Goal: Task Accomplishment & Management: Use online tool/utility

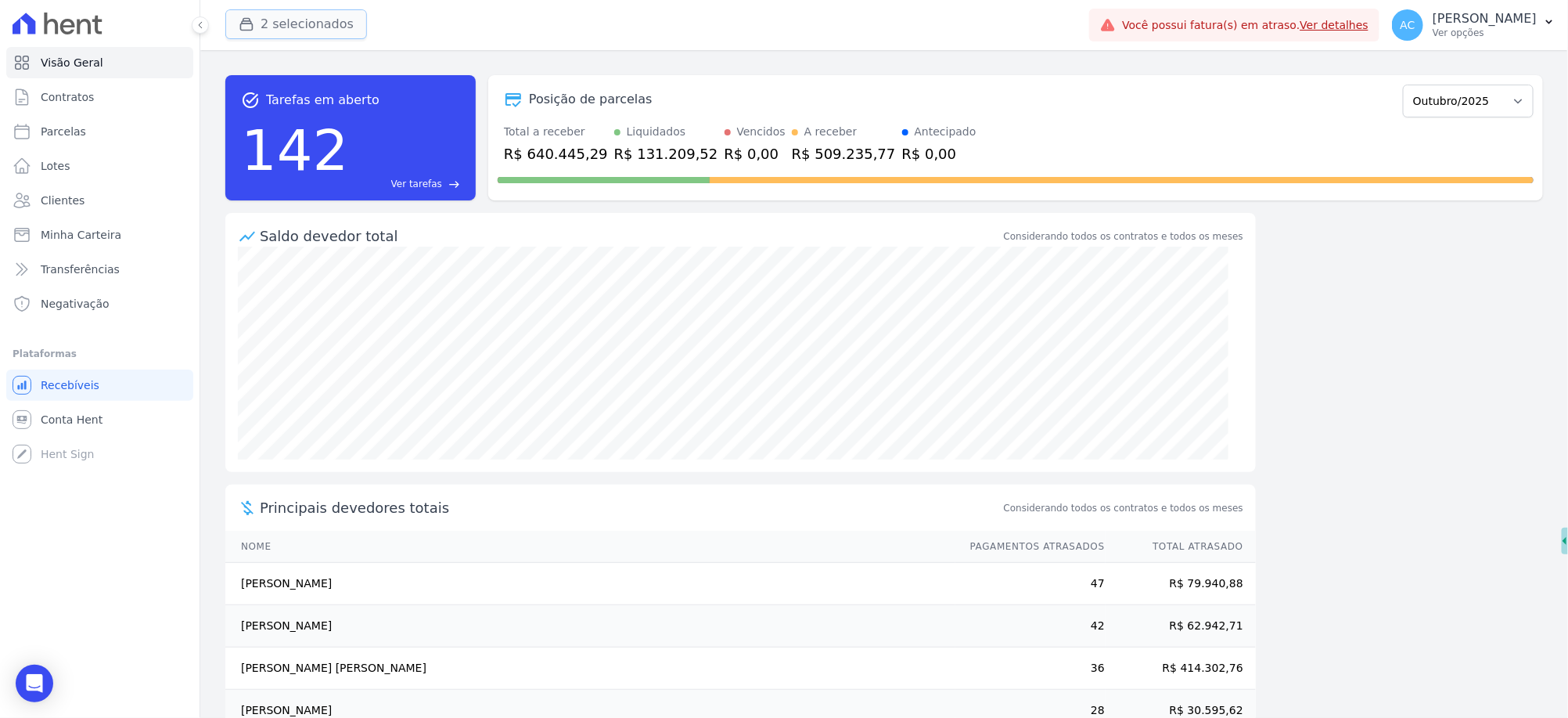
click at [291, 27] on button "2 selecionados" at bounding box center [296, 24] width 141 height 30
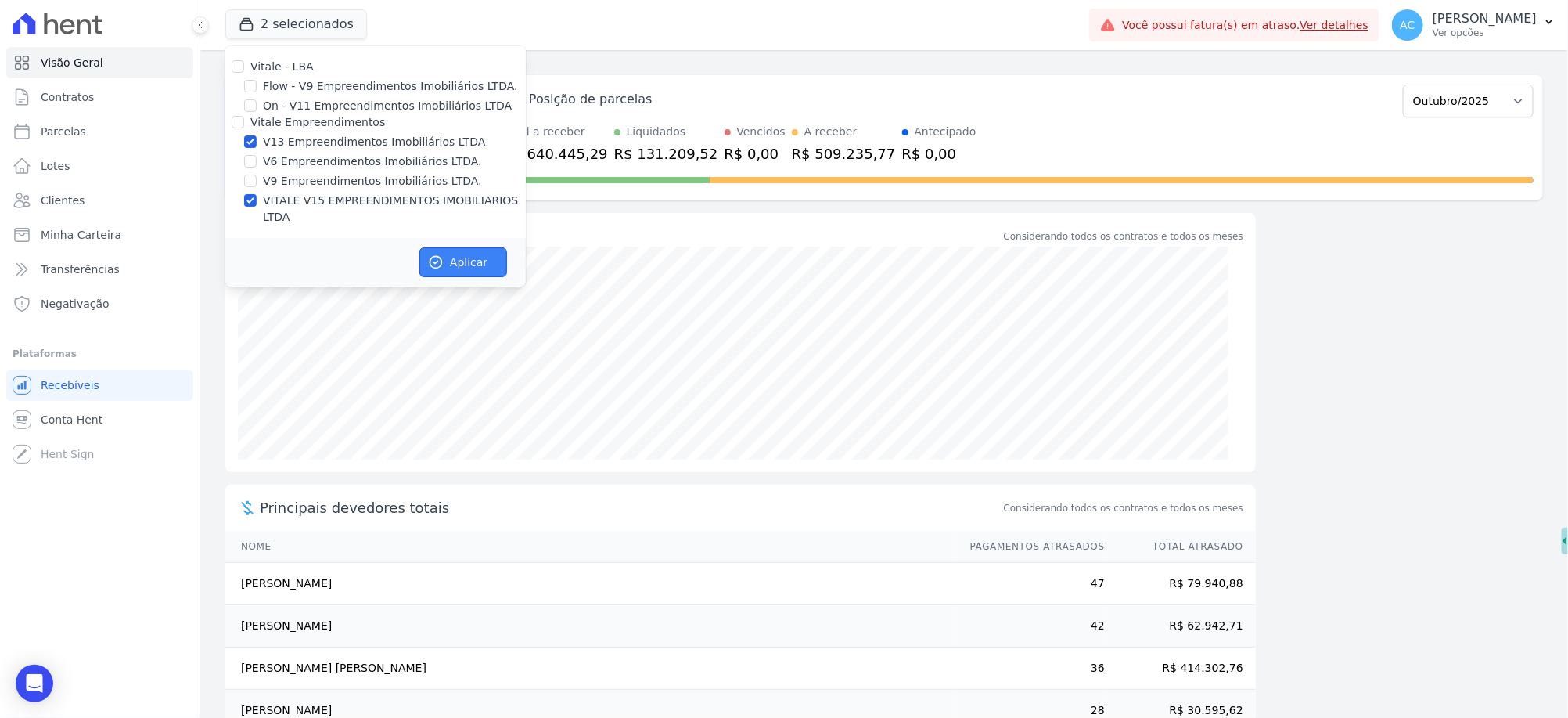
click at [471, 247] on button "Aplicar" at bounding box center [463, 262] width 87 height 30
click at [75, 129] on span "Parcelas" at bounding box center [63, 131] width 45 height 15
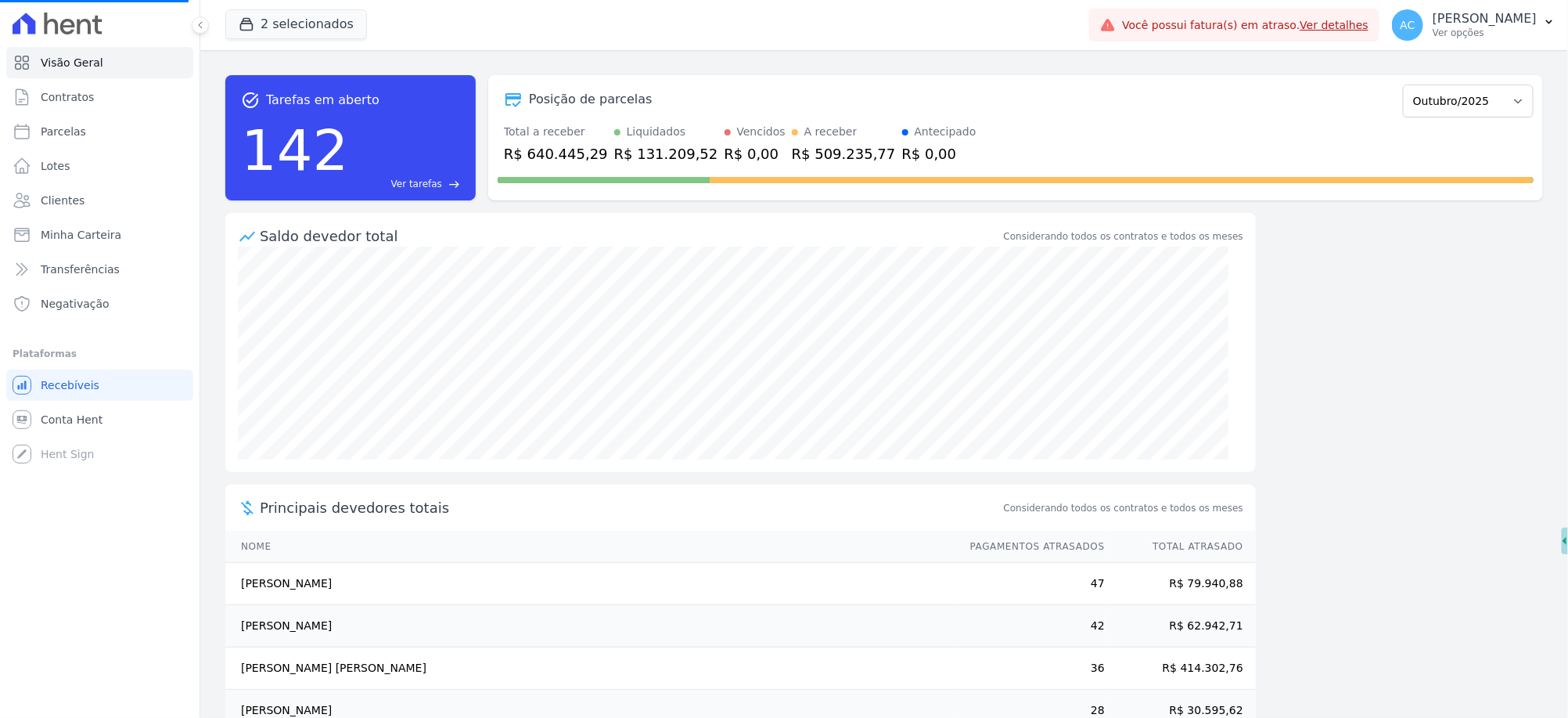
select select
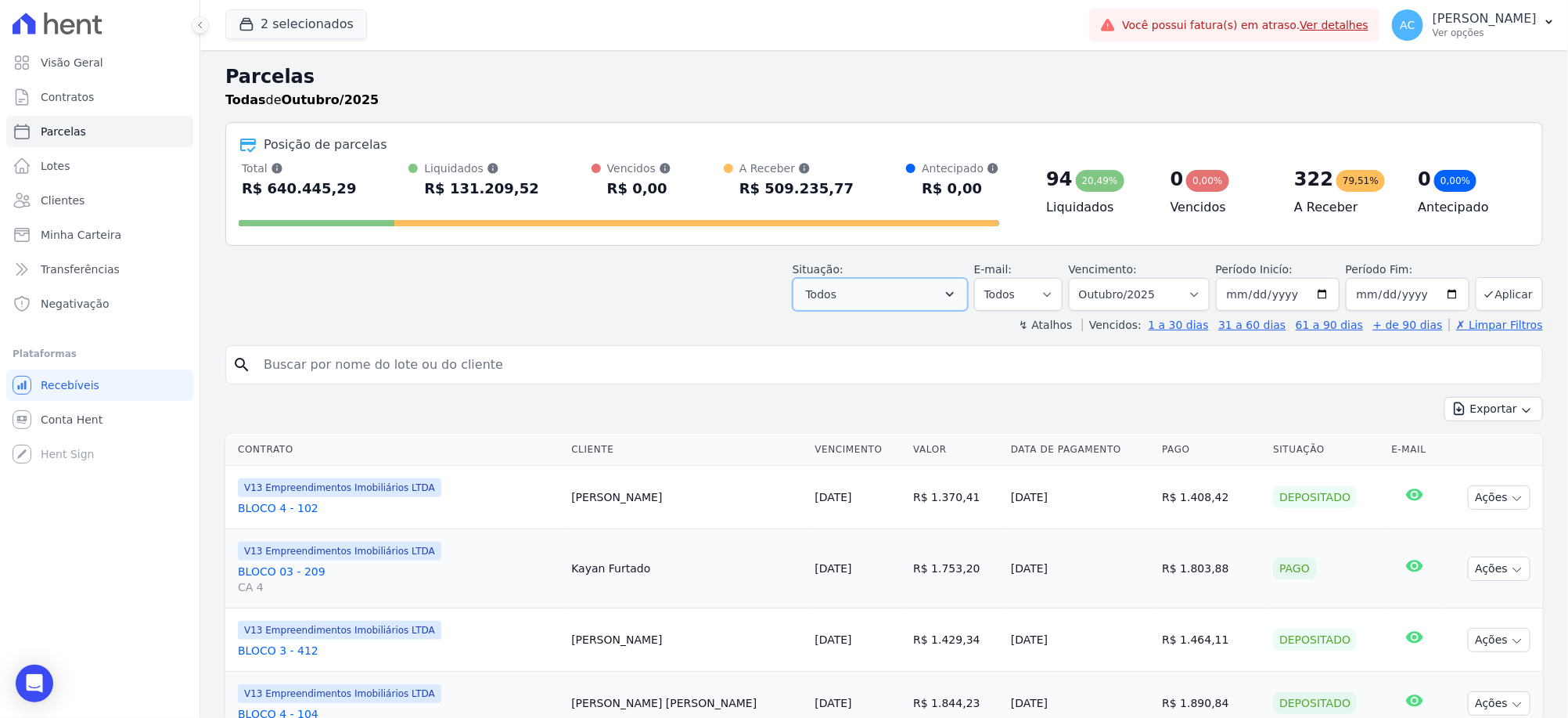
click at [958, 298] on icon "button" at bounding box center [949, 294] width 15 height 15
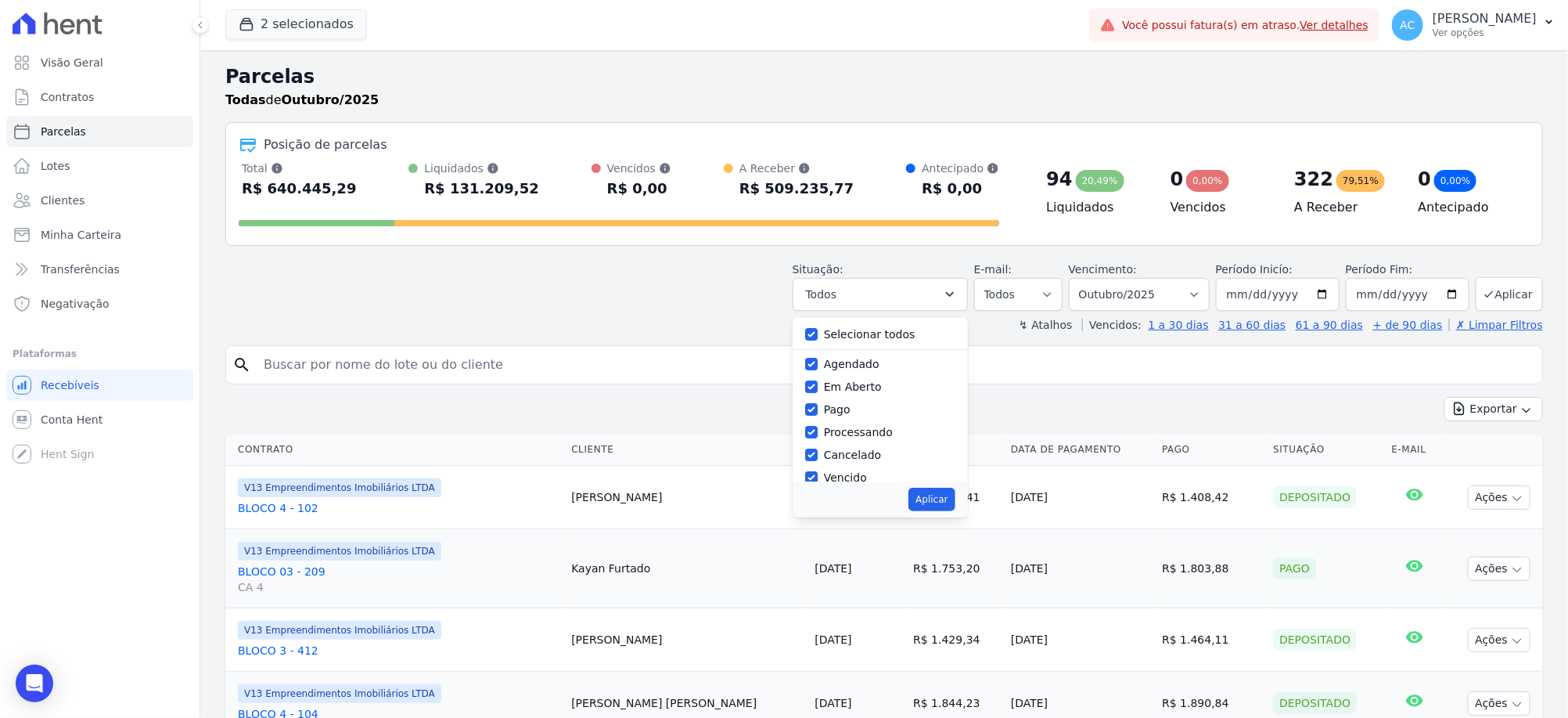
drag, startPoint x: 887, startPoint y: 334, endPoint x: 852, endPoint y: 395, distance: 70.3
click at [885, 334] on label "Selecionar todos" at bounding box center [869, 334] width 91 height 12
click at [817, 333] on input "Selecionar todos" at bounding box center [811, 334] width 12 height 12
checkbox input "false"
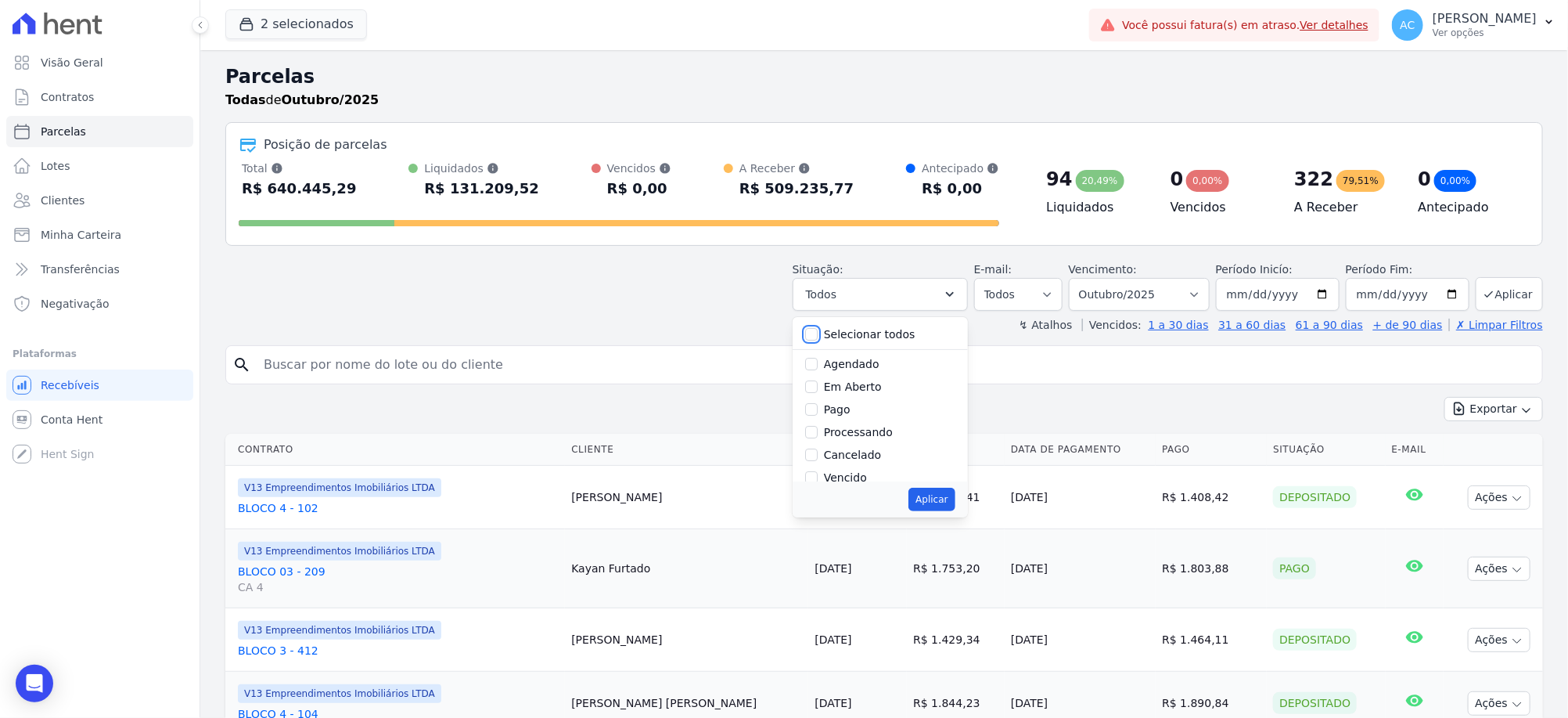
checkbox input "false"
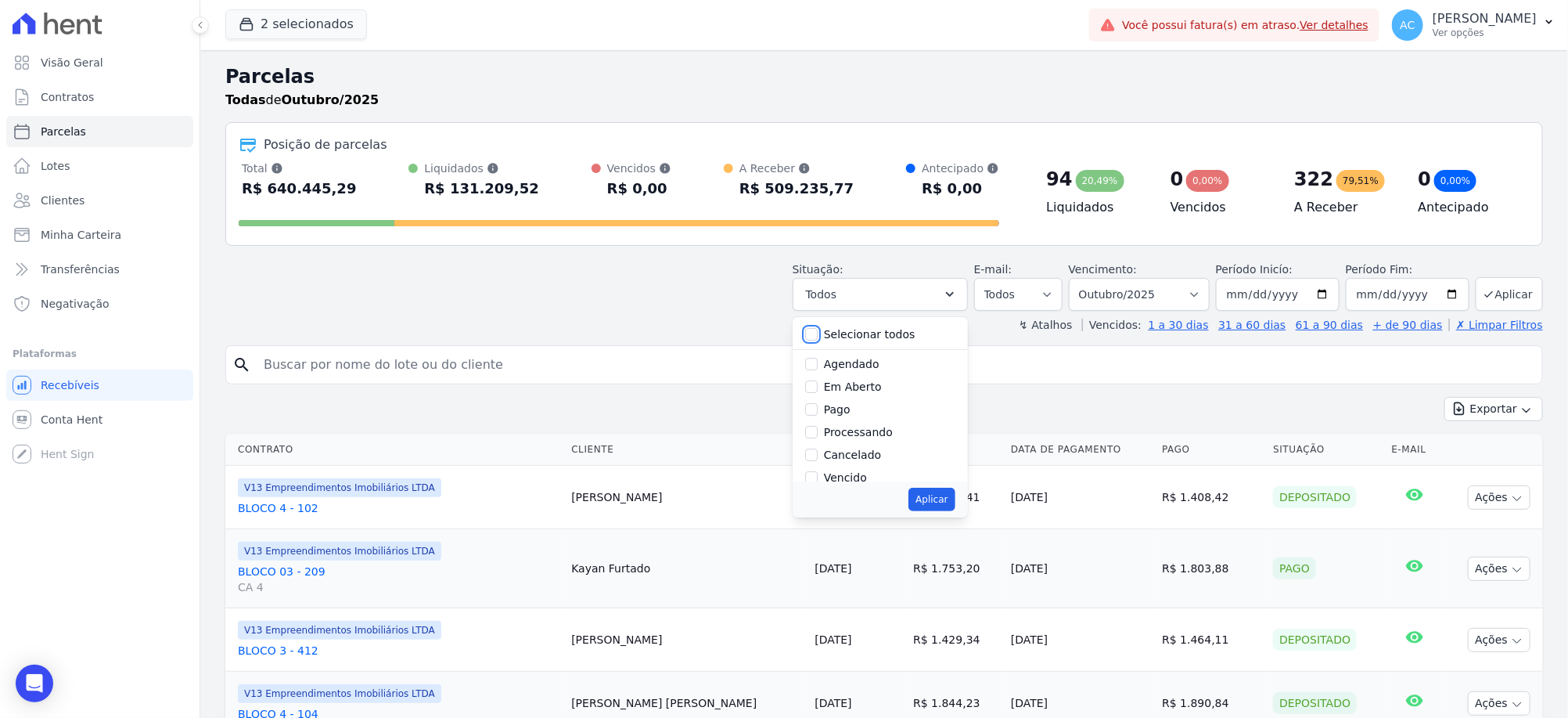
checkbox input "false"
click at [817, 403] on input "Pago" at bounding box center [811, 408] width 12 height 12
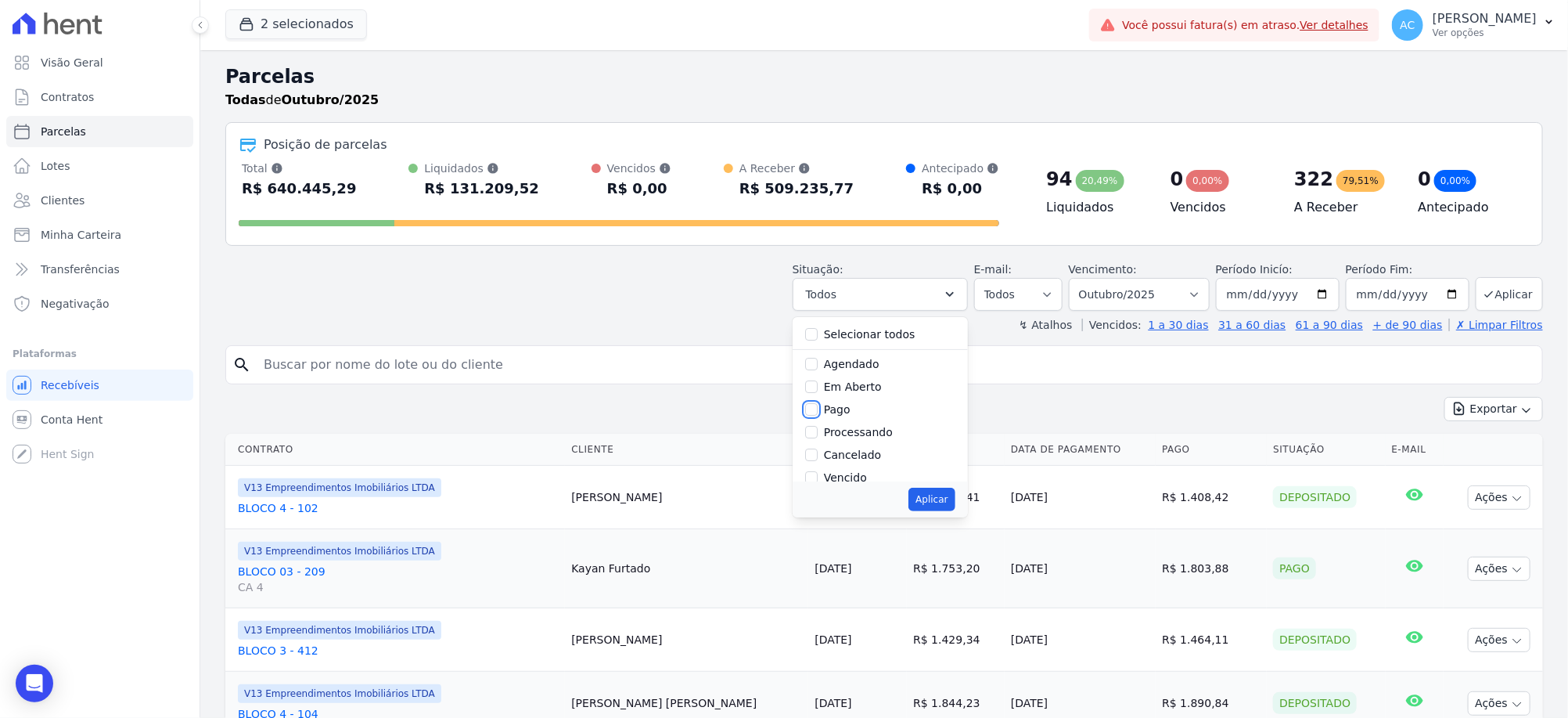
checkbox input "true"
click at [817, 399] on input "Transferindo" at bounding box center [811, 395] width 12 height 12
checkbox input "true"
click at [817, 417] on input "Depositado" at bounding box center [811, 417] width 12 height 12
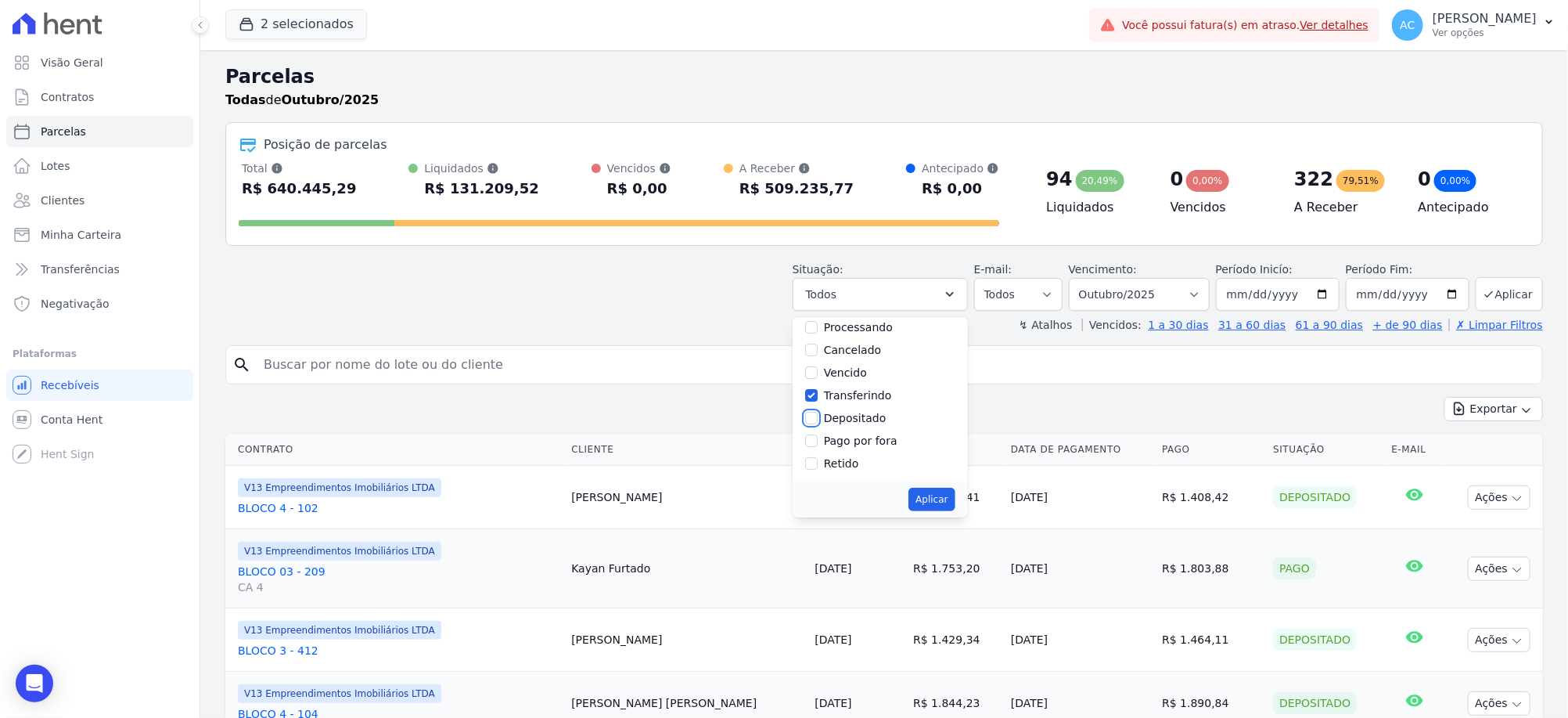
checkbox input "true"
click at [955, 502] on button "Aplicar" at bounding box center [931, 499] width 46 height 23
select select "paid"
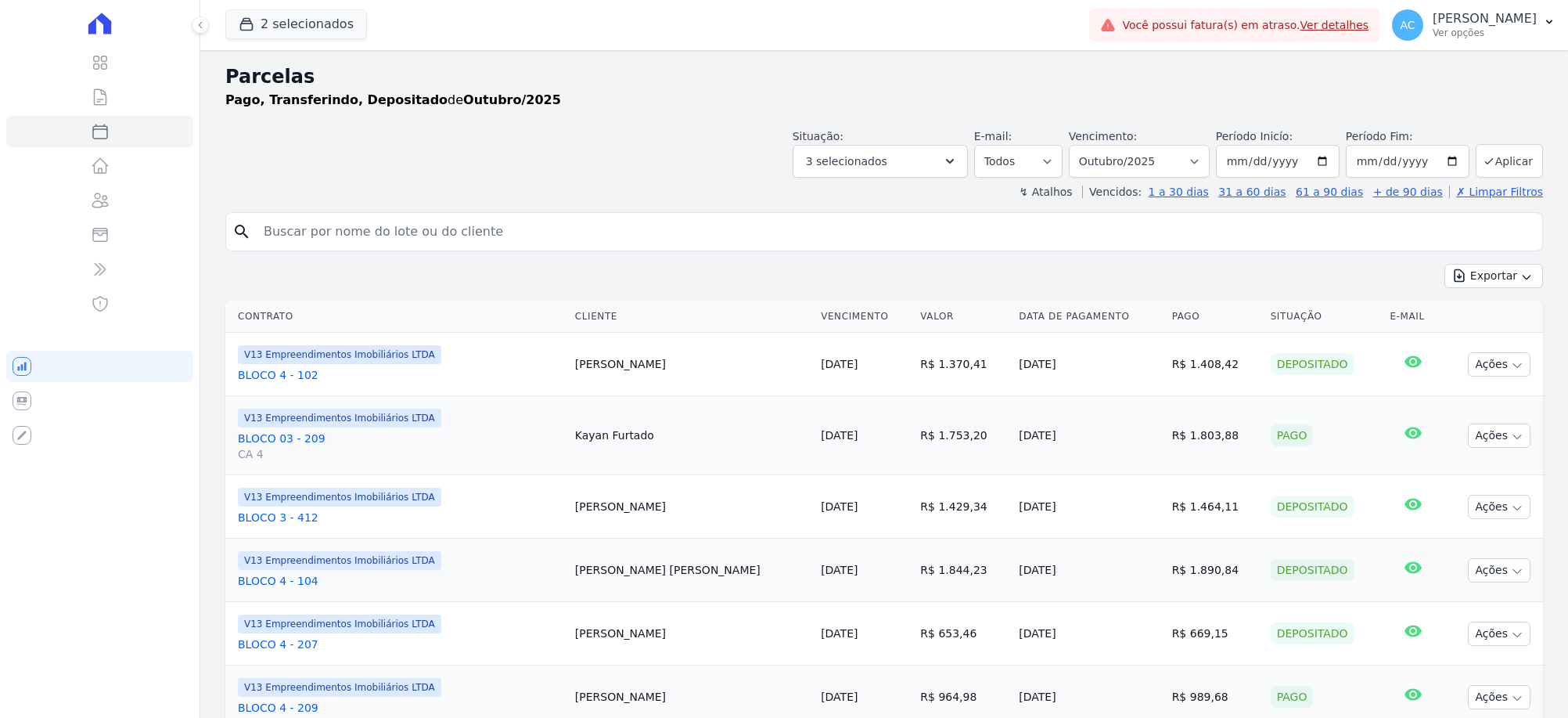
select select
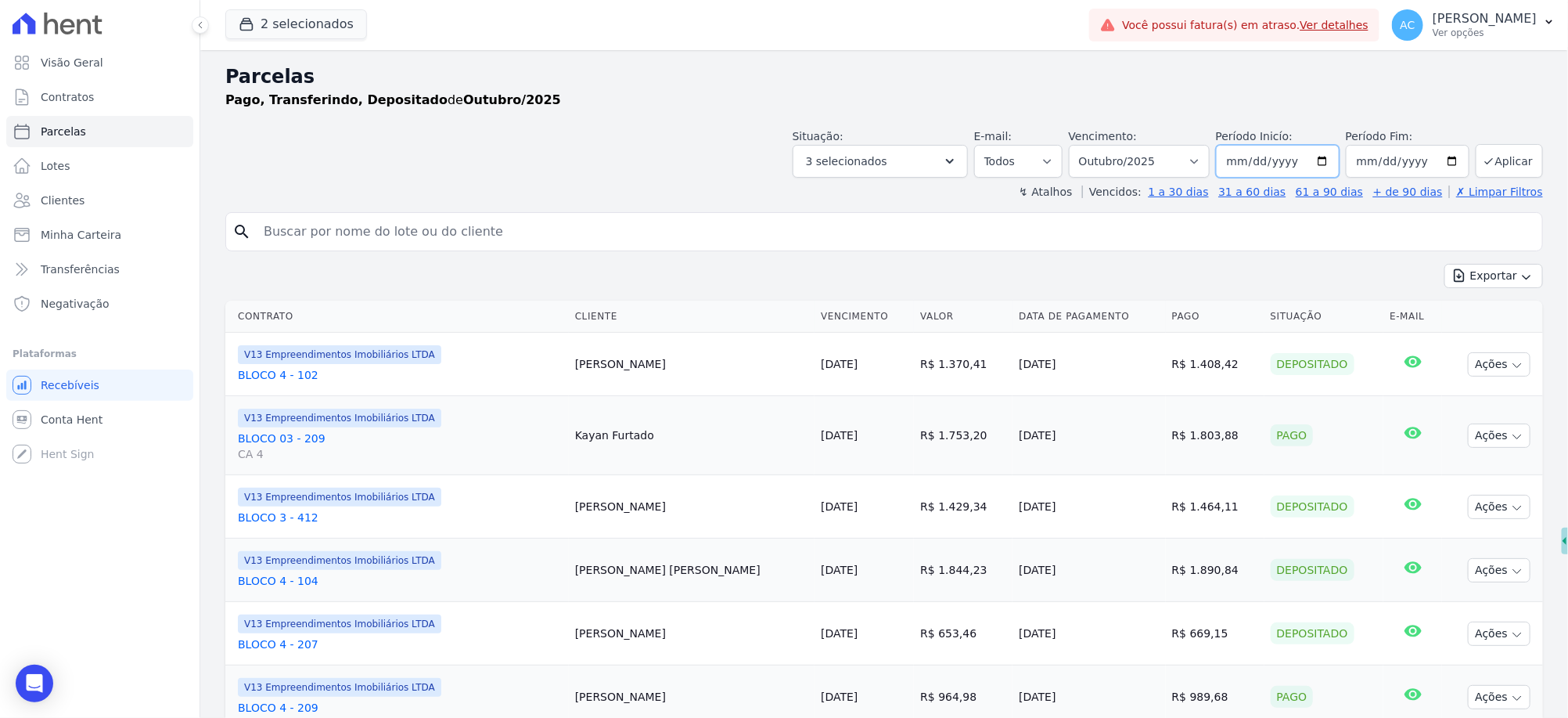
click at [1232, 162] on input "[DATE]" at bounding box center [1277, 161] width 124 height 33
type input "2024-10-01"
click at [1498, 167] on button "Aplicar" at bounding box center [1509, 161] width 67 height 34
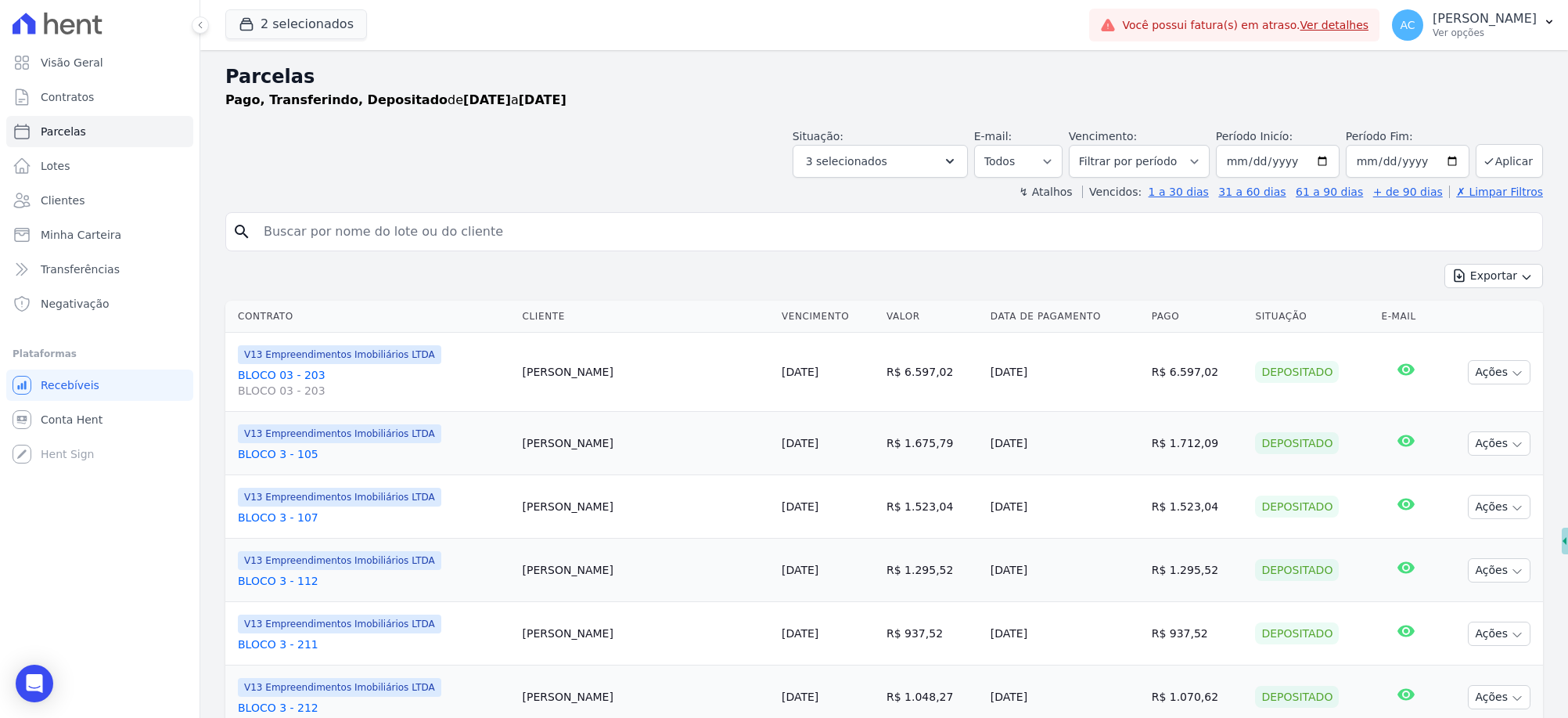
select select
click at [1520, 278] on icon "button" at bounding box center [1526, 277] width 12 height 12
click at [1468, 344] on span "Exportar CSV" at bounding box center [1492, 339] width 83 height 15
